Goal: Task Accomplishment & Management: Complete application form

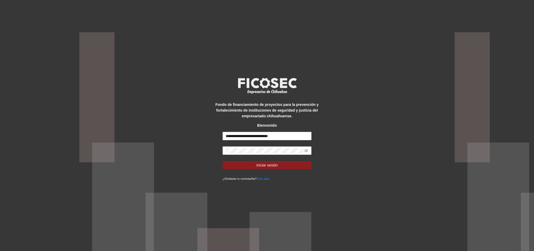
click at [255, 167] on button "Iniciar sesión" at bounding box center [266, 165] width 89 height 8
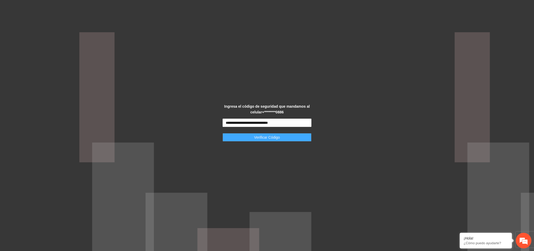
click at [267, 141] on button "Verificar Código" at bounding box center [266, 137] width 89 height 8
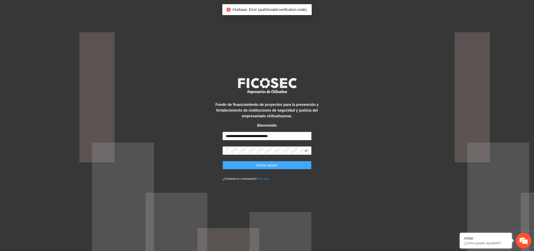
click at [263, 162] on button "Iniciar sesión" at bounding box center [266, 165] width 89 height 8
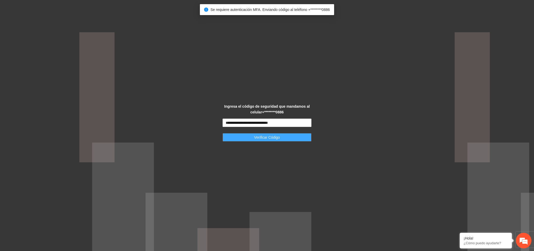
click at [276, 135] on span "Verificar Código" at bounding box center [267, 138] width 26 height 6
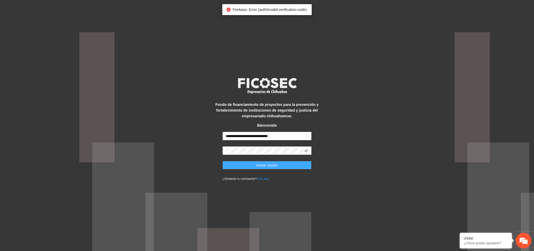
click at [256, 165] on button "Iniciar sesión" at bounding box center [266, 165] width 89 height 8
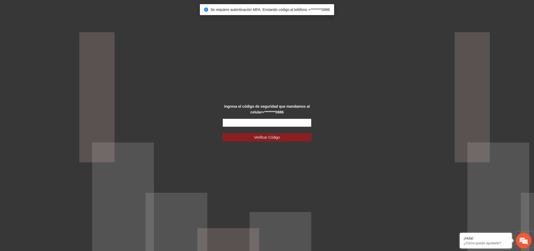
click at [267, 121] on input "text" at bounding box center [266, 123] width 89 height 8
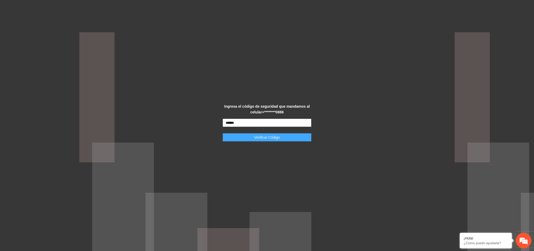
type input "******"
click at [265, 138] on span "Verificar Código" at bounding box center [267, 138] width 26 height 6
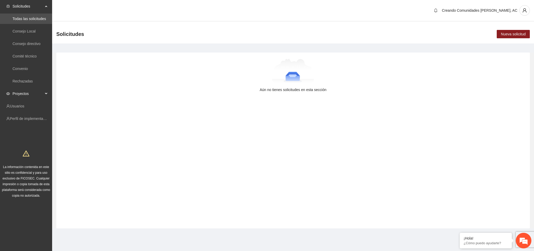
click at [17, 91] on span "Proyectos" at bounding box center [28, 94] width 31 height 10
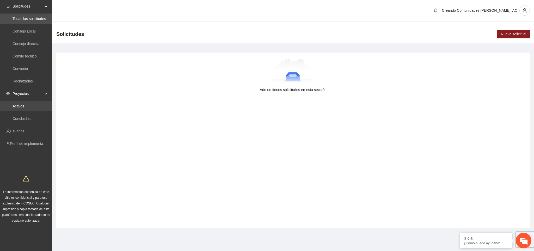
click at [22, 108] on link "Activos" at bounding box center [19, 106] width 12 height 4
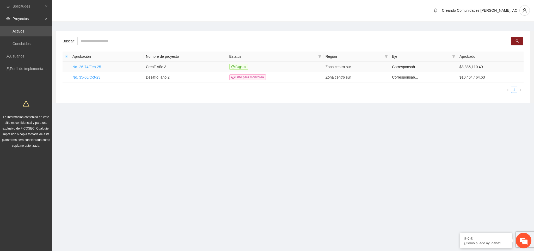
click at [92, 66] on link "No. 26-74/Feb-25" at bounding box center [86, 67] width 29 height 4
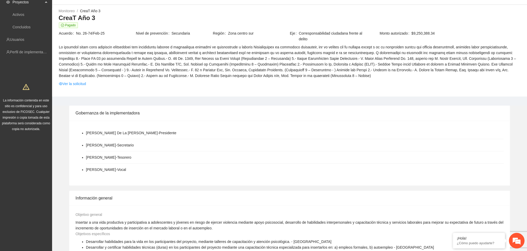
scroll to position [28, 0]
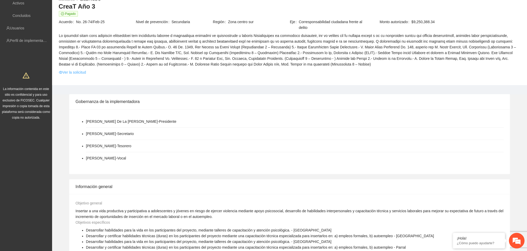
click at [76, 75] on link "Ver la solicitud" at bounding box center [72, 73] width 27 height 6
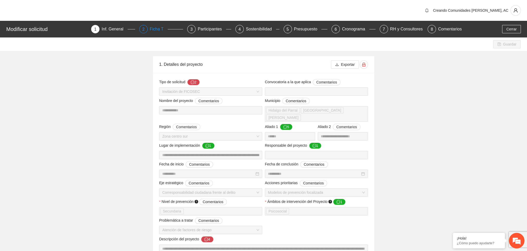
click at [159, 33] on div "Ficha T" at bounding box center [159, 29] width 18 height 8
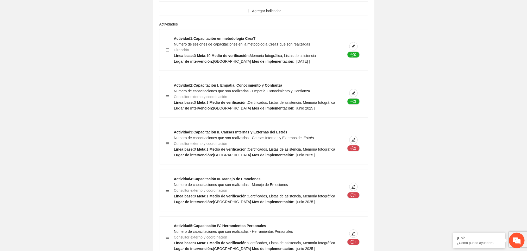
scroll to position [1013, 0]
